Goal: Transaction & Acquisition: Book appointment/travel/reservation

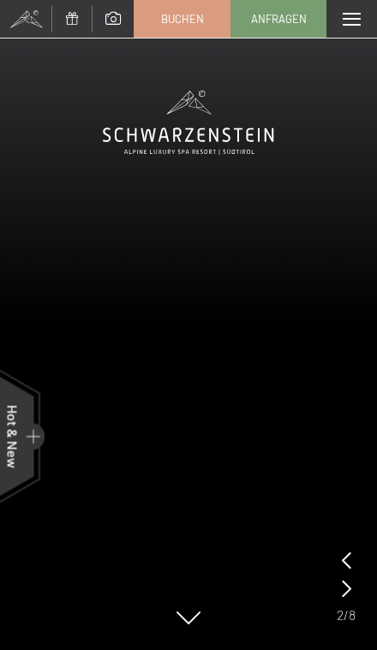
click at [358, 21] on span at bounding box center [351, 19] width 18 height 13
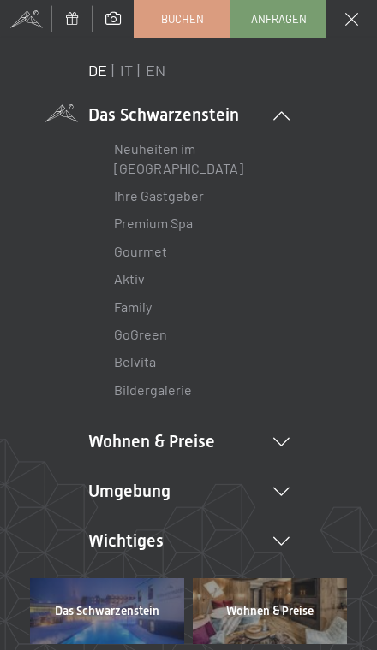
click at [274, 449] on li "Wohnen & Preise Inklusivleistungen Zimmer & Preise Liste Angebote Liste Familie…" at bounding box center [188, 442] width 201 height 24
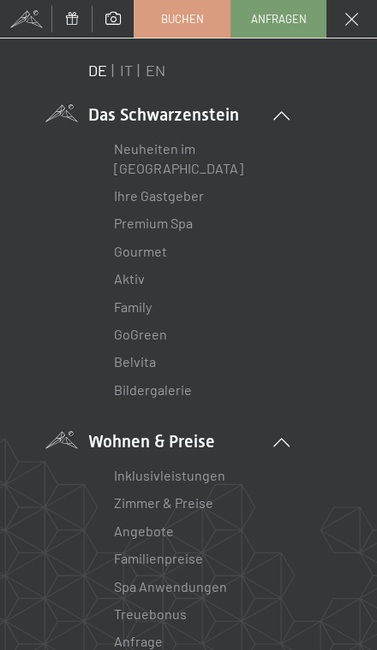
scroll to position [37, 0]
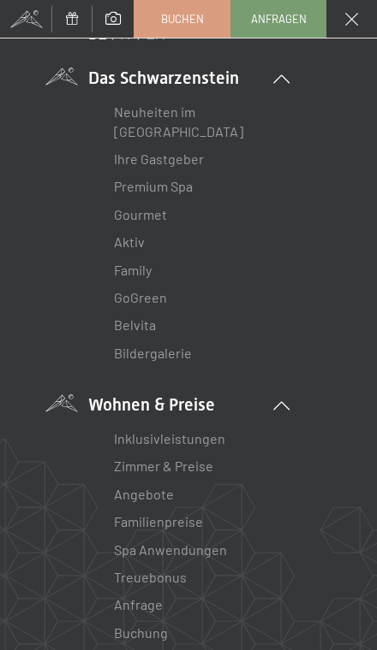
click at [208, 462] on link "Zimmer & Preise" at bounding box center [163, 466] width 99 height 16
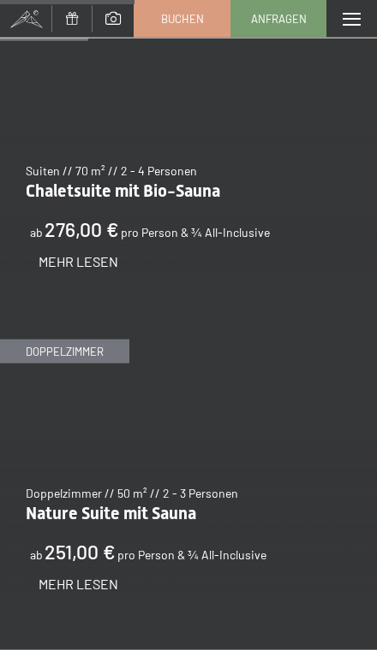
scroll to position [2199, 0]
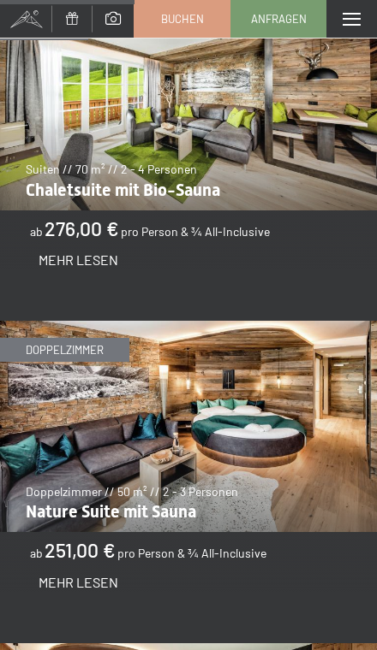
click at [325, 424] on img at bounding box center [188, 426] width 377 height 211
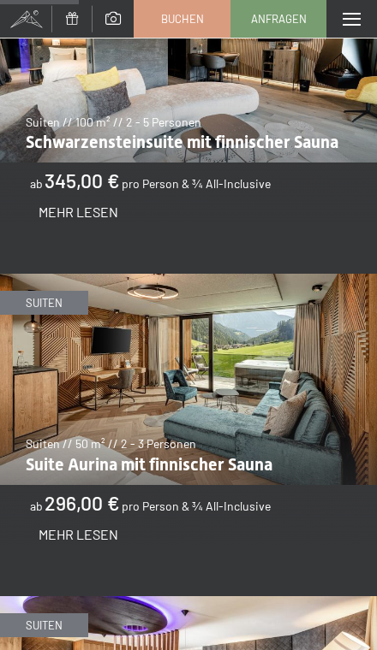
scroll to position [1279, 0]
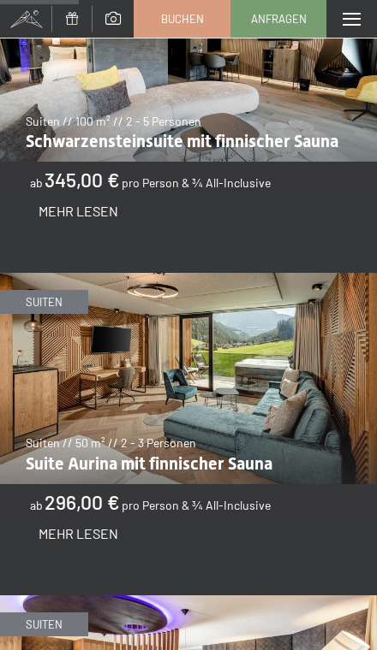
click at [289, 335] on img at bounding box center [188, 378] width 377 height 211
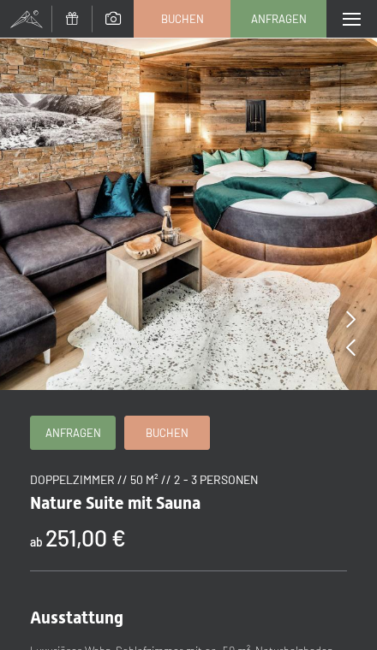
click at [362, 313] on img at bounding box center [188, 195] width 377 height 390
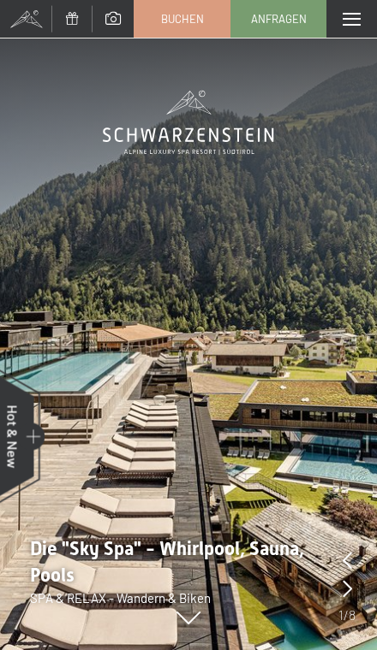
click at [347, 27] on div "Menü" at bounding box center [351, 19] width 50 height 38
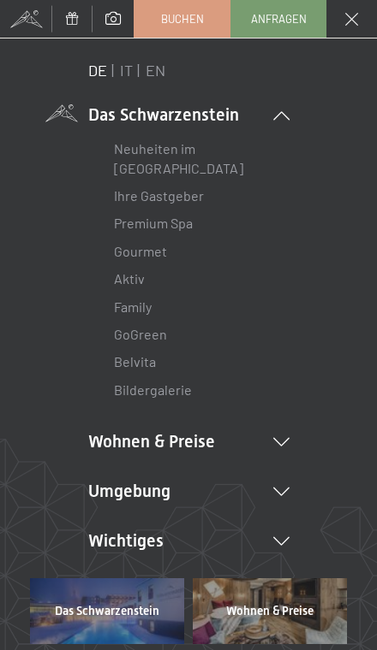
click at [288, 491] on icon at bounding box center [281, 492] width 16 height 9
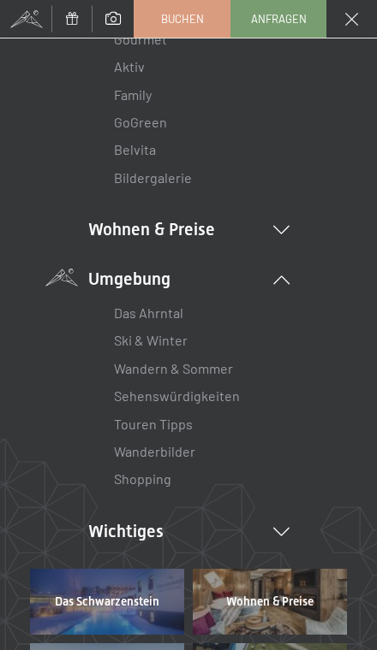
scroll to position [217, 0]
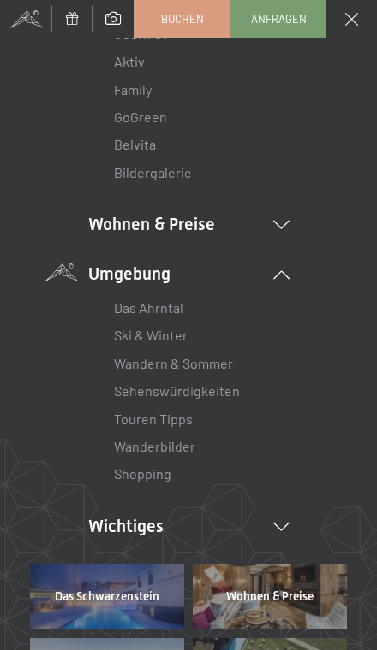
click at [224, 394] on link "Sehenswürdigkeiten" at bounding box center [177, 391] width 126 height 16
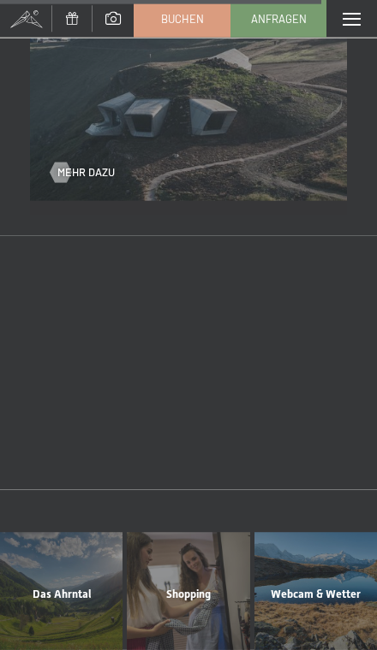
scroll to position [3882, 0]
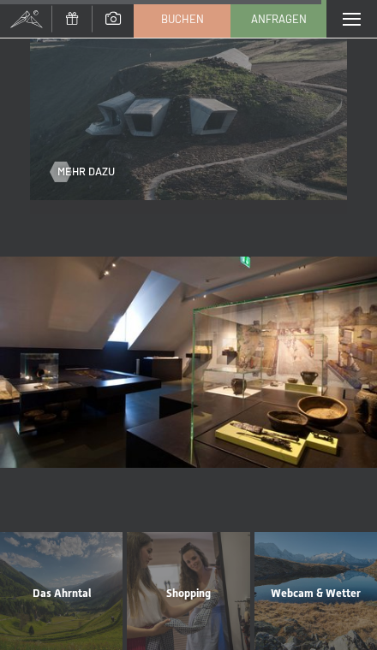
click at [369, 15] on div "Menü" at bounding box center [351, 19] width 50 height 38
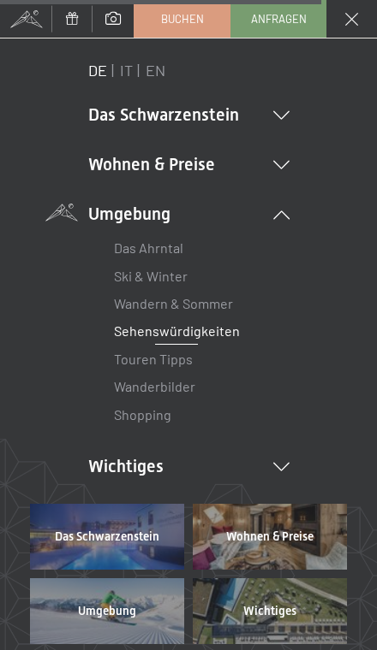
click at [186, 359] on link "Touren Tipps" at bounding box center [153, 359] width 79 height 16
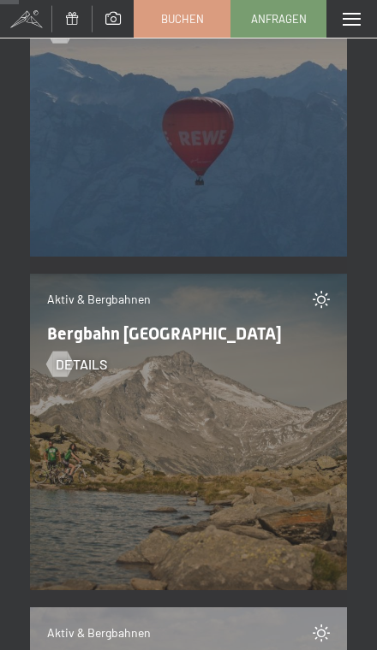
scroll to position [3373, 0]
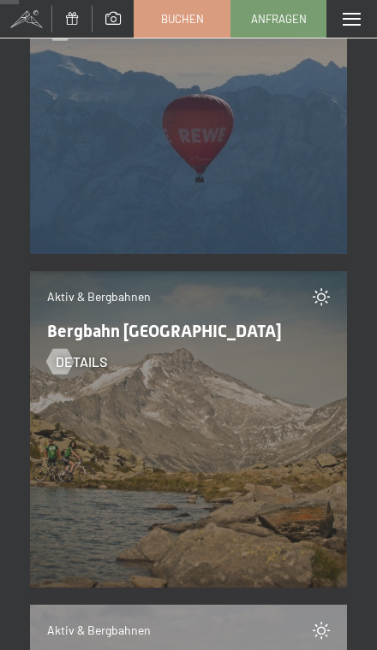
click at [280, 505] on div "Aktiv & Bergbahnen Bergbahn [GEOGRAPHIC_DATA] Details" at bounding box center [188, 429] width 317 height 317
click at [239, 500] on div "Aktiv & Bergbahnen Bergbahn [GEOGRAPHIC_DATA] Details" at bounding box center [188, 429] width 317 height 317
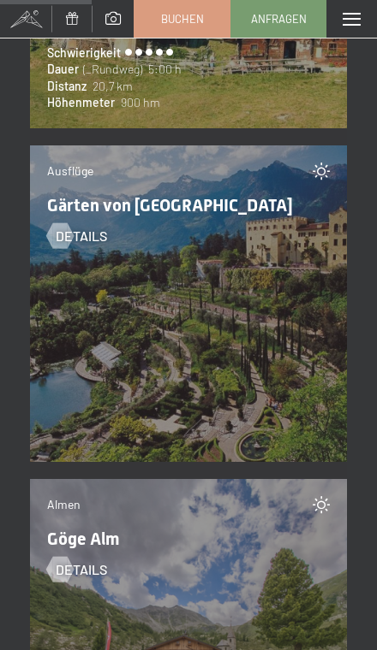
scroll to position [16879, 0]
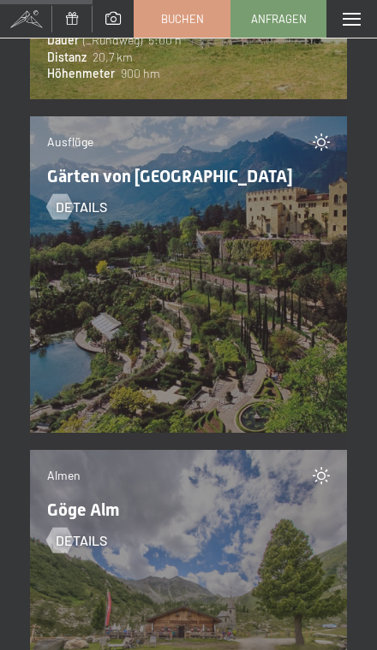
click at [66, 209] on div at bounding box center [59, 207] width 15 height 26
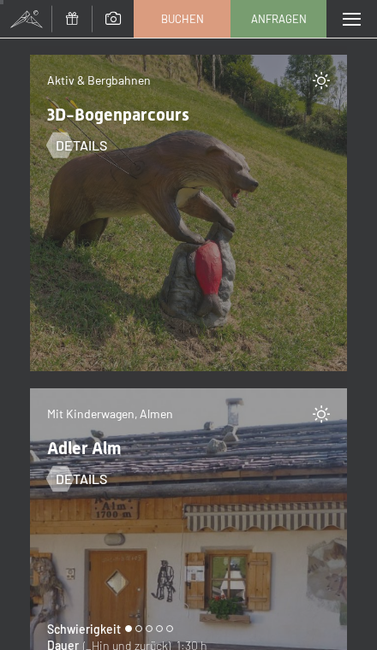
scroll to position [588, 0]
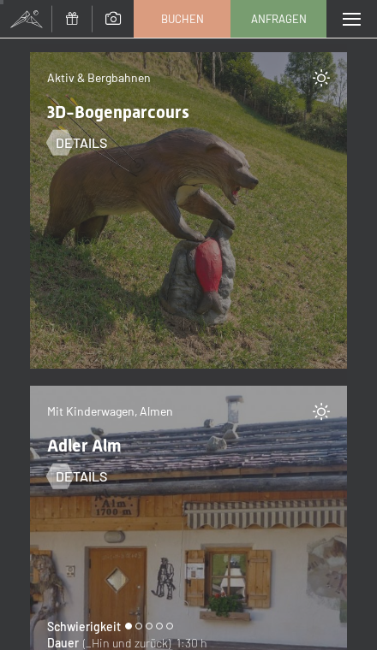
click at [167, 19] on span "Buchen" at bounding box center [182, 18] width 43 height 15
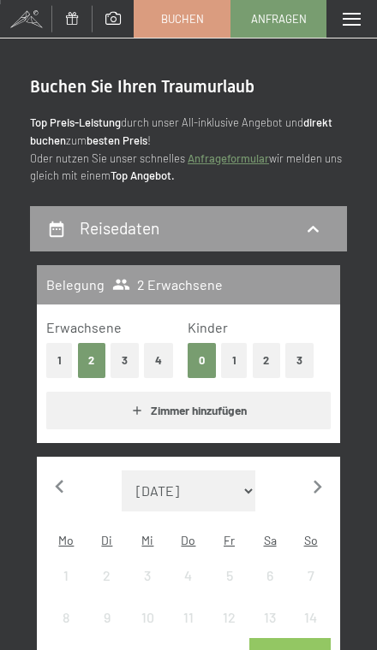
scroll to position [81, 0]
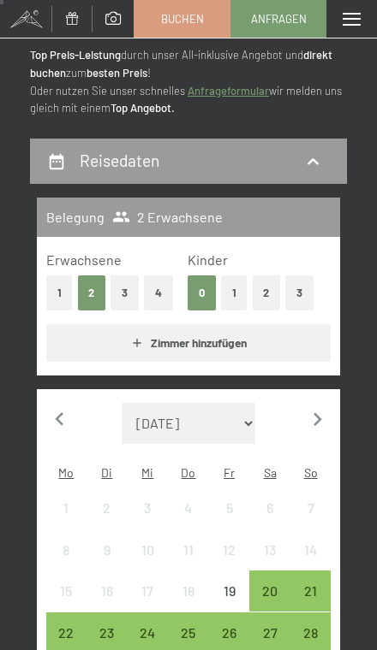
click at [323, 408] on icon "button" at bounding box center [317, 420] width 27 height 27
select select "[DATE]"
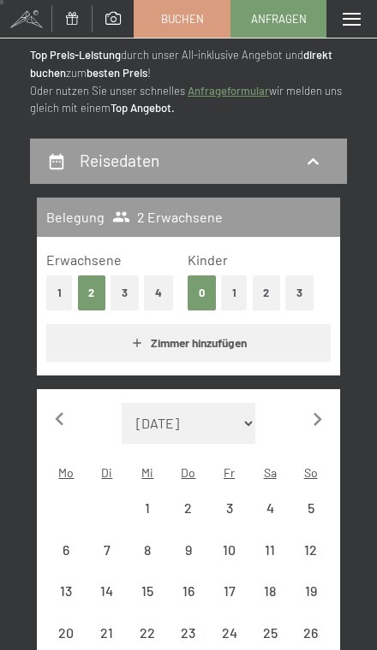
select select "[DATE]"
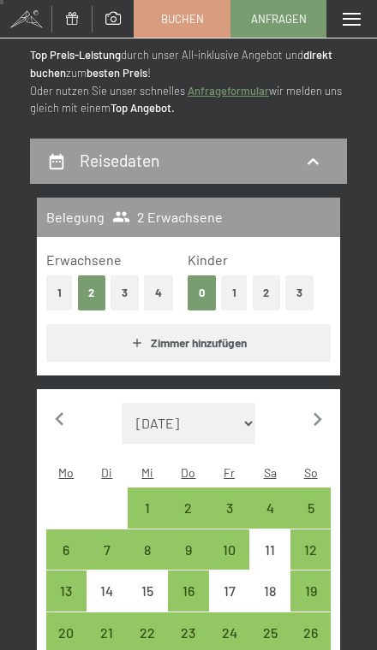
click at [194, 585] on div "16" at bounding box center [188, 604] width 38 height 38
select select "[DATE]"
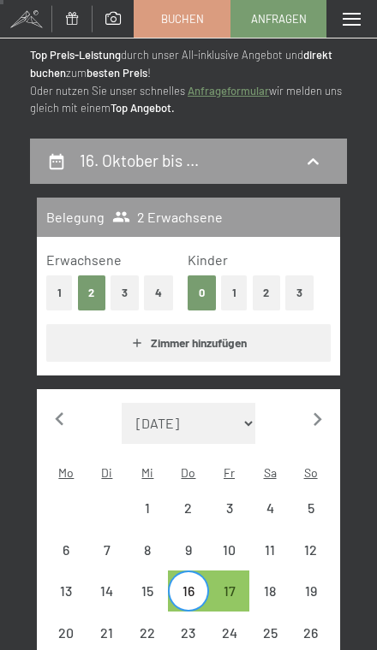
click at [73, 585] on div "13" at bounding box center [67, 604] width 38 height 38
select select "[DATE]"
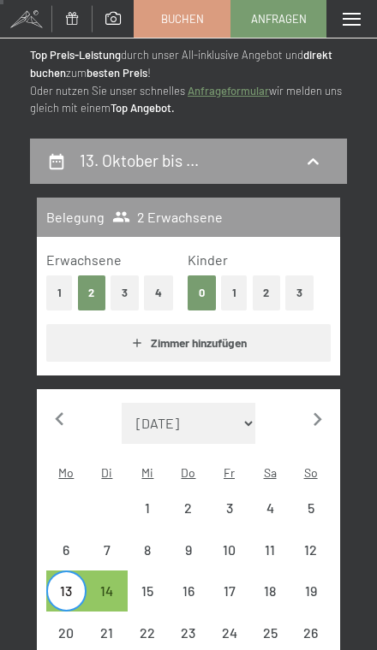
click at [156, 585] on div "15" at bounding box center [148, 604] width 38 height 38
select select "[DATE]"
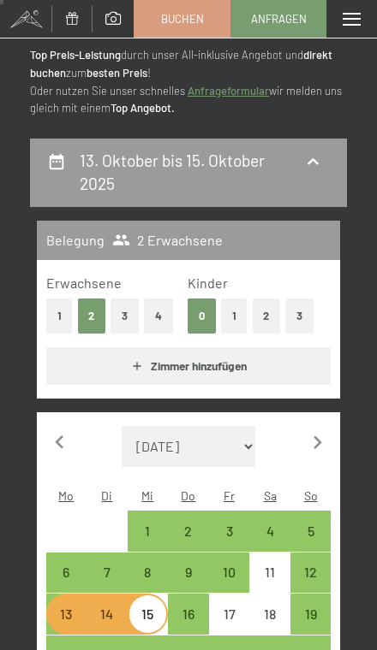
click at [68, 608] on div "13" at bounding box center [67, 627] width 38 height 38
select select "[DATE]"
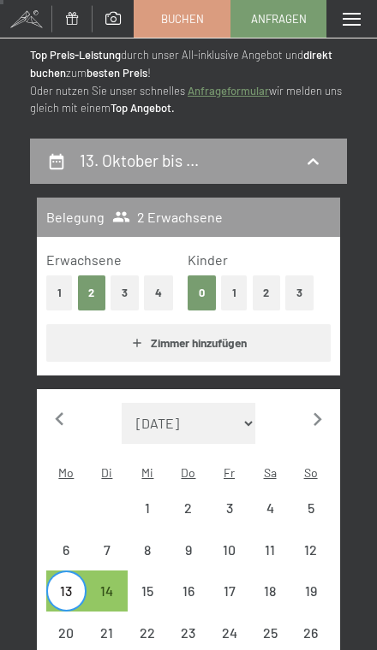
click at [197, 585] on div "16" at bounding box center [188, 604] width 38 height 38
select select "[DATE]"
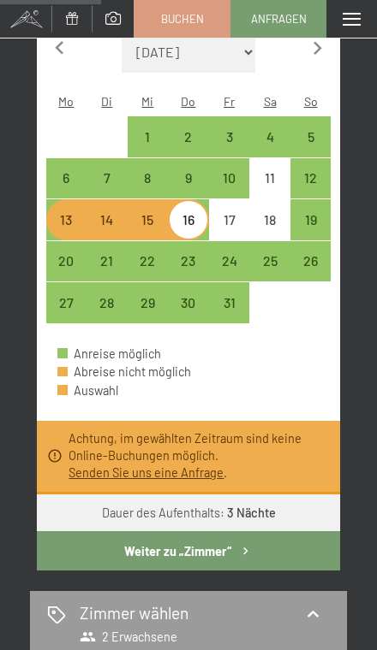
scroll to position [476, 0]
click at [56, 213] on div "13" at bounding box center [67, 232] width 38 height 38
select select "[DATE]"
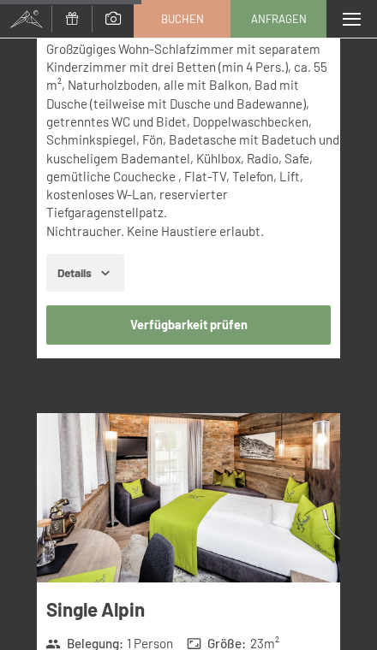
scroll to position [3699, 0]
